Goal: Navigation & Orientation: Find specific page/section

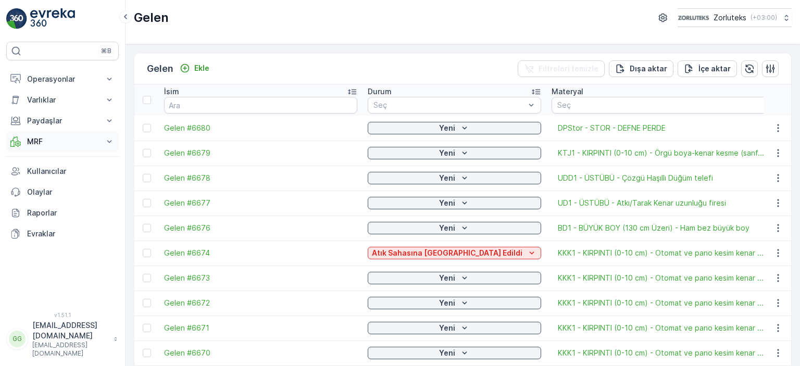
click at [30, 139] on p "MRF" at bounding box center [62, 141] width 71 height 10
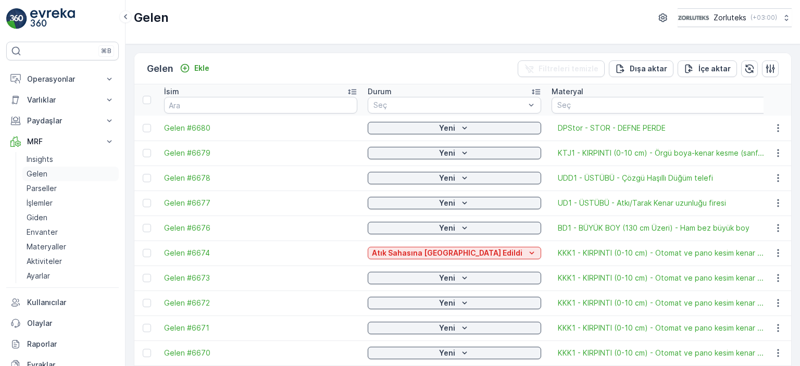
click at [43, 175] on p "Gelen" at bounding box center [37, 174] width 21 height 10
click at [44, 187] on p "Parseller" at bounding box center [42, 188] width 30 height 10
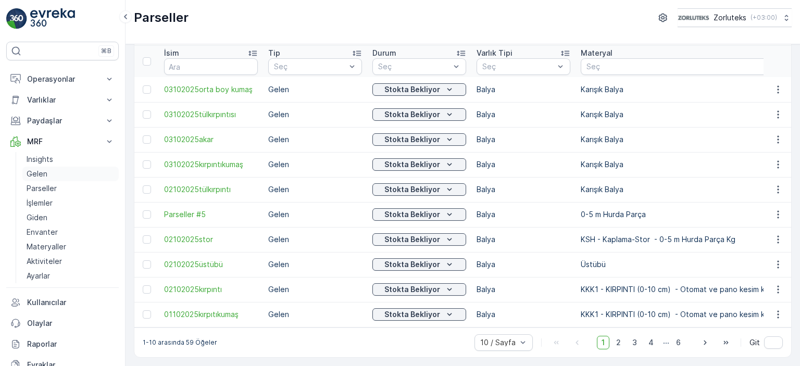
click at [46, 173] on p "Gelen" at bounding box center [37, 174] width 21 height 10
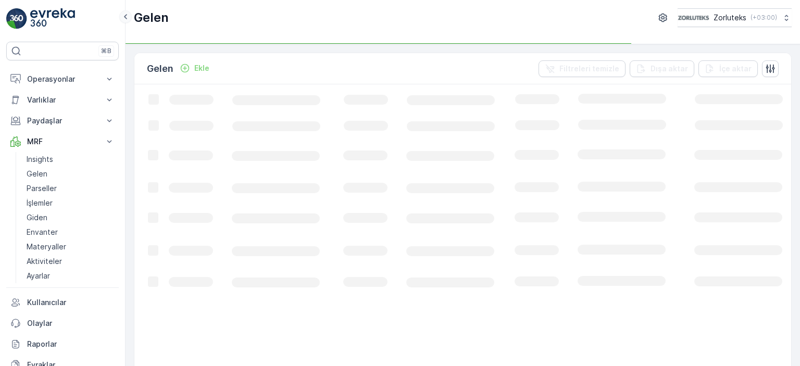
click at [127, 20] on icon at bounding box center [125, 16] width 11 height 12
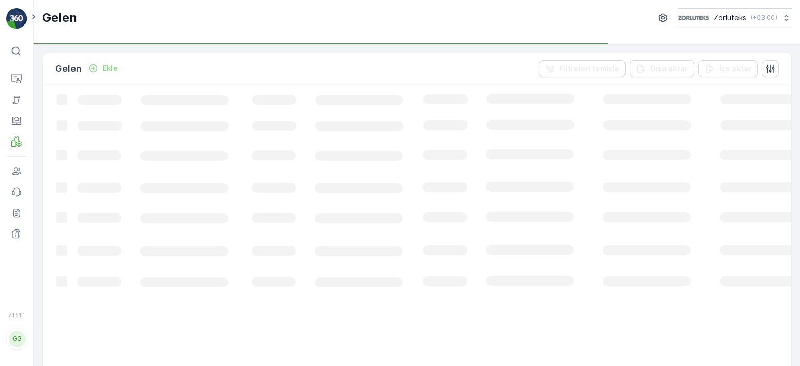
click at [35, 14] on icon at bounding box center [33, 16] width 11 height 12
